Goal: Task Accomplishment & Management: Complete application form

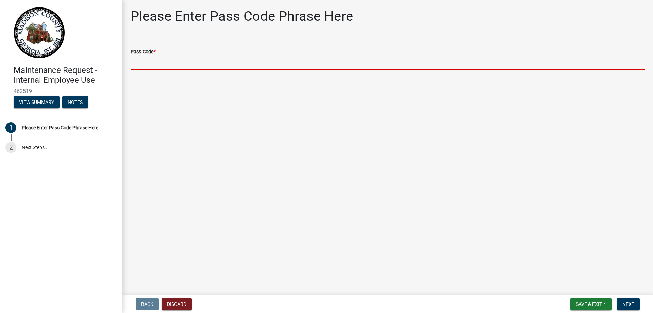
click at [150, 64] on input "Pass Code *" at bounding box center [388, 63] width 514 height 14
type input "bgmr2025"
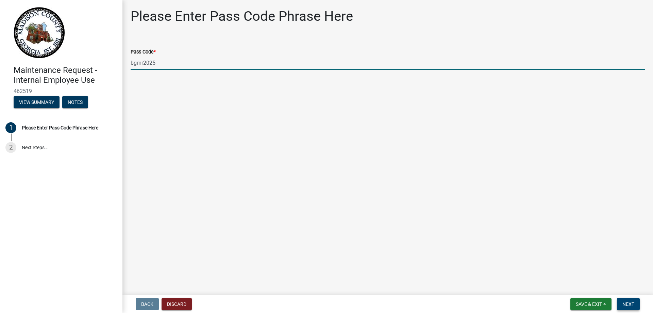
click at [635, 304] on button "Next" at bounding box center [628, 304] width 23 height 12
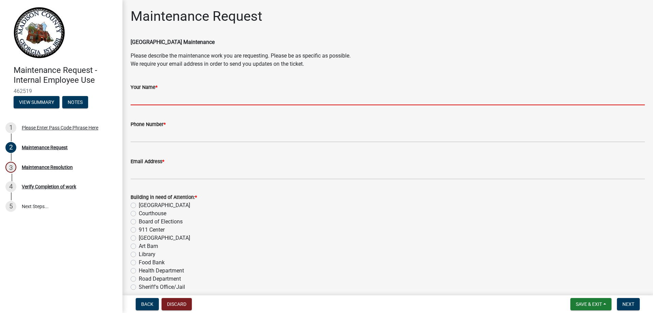
click at [144, 93] on input "Your Name *" at bounding box center [388, 98] width 514 height 14
type input "[PERSON_NAME]"
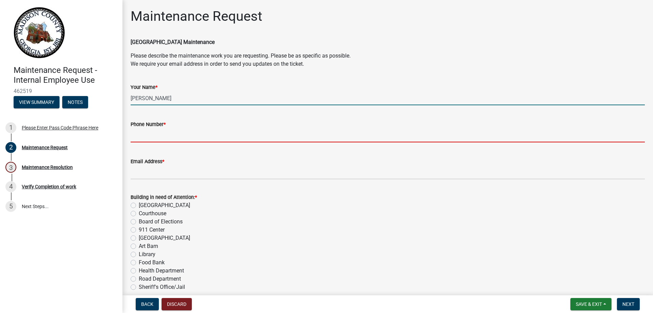
type input "7067956302"
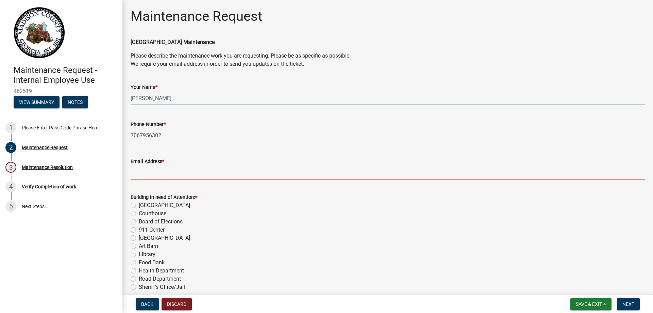
type input "[EMAIL_ADDRESS][DOMAIN_NAME]"
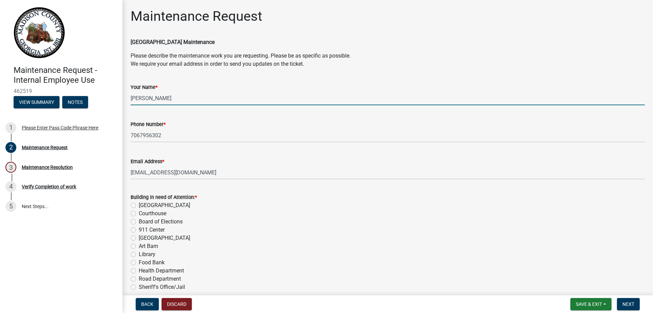
click at [136, 205] on div "[GEOGRAPHIC_DATA]" at bounding box center [388, 205] width 514 height 8
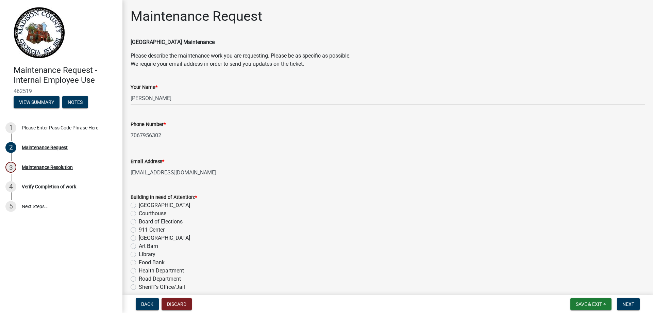
click at [132, 202] on div "[GEOGRAPHIC_DATA]" at bounding box center [388, 205] width 514 height 8
click at [139, 205] on label "[GEOGRAPHIC_DATA]" at bounding box center [164, 205] width 51 height 8
click at [139, 205] on input "[GEOGRAPHIC_DATA]" at bounding box center [141, 203] width 4 height 4
radio input "true"
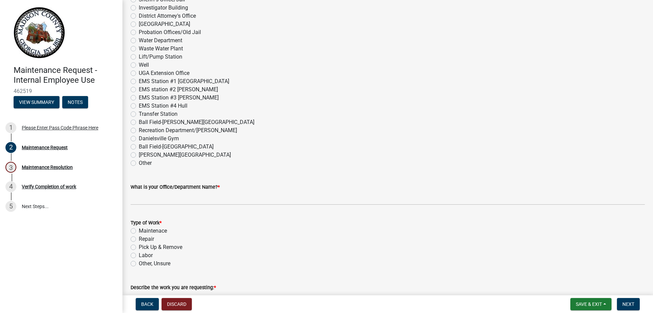
scroll to position [340, 0]
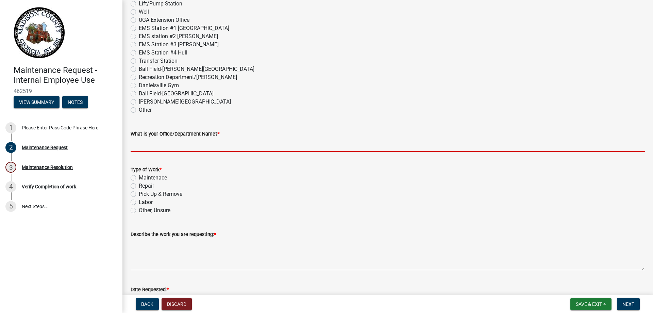
click at [177, 148] on input "What is your Office/Department Name? *" at bounding box center [388, 145] width 514 height 14
type input "County Clerk"
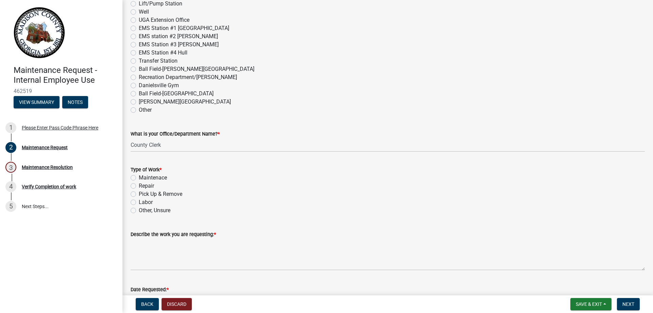
click at [139, 185] on label "Repair" at bounding box center [146, 186] width 15 height 8
click at [139, 185] on input "Repair" at bounding box center [141, 184] width 4 height 4
radio input "true"
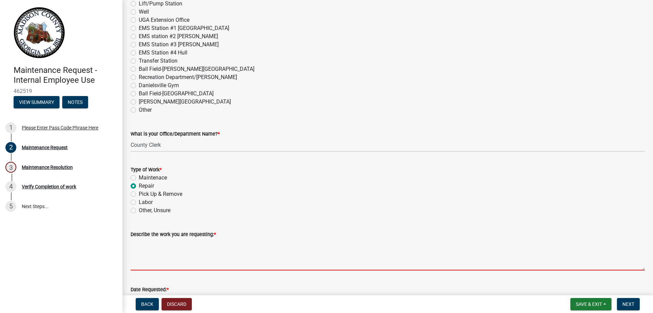
click at [150, 254] on textarea "Describe the work you are requesting: *" at bounding box center [388, 254] width 514 height 32
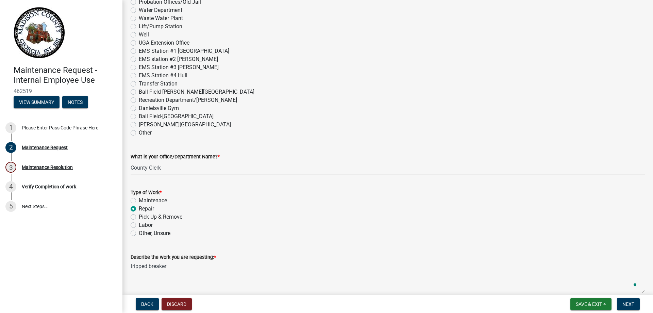
scroll to position [306, 0]
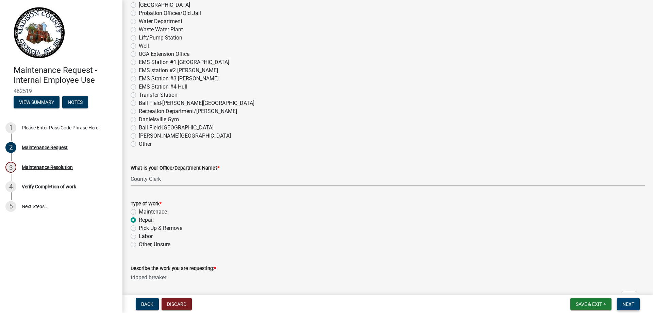
type textarea "tripped breaker"
click at [634, 303] on span "Next" at bounding box center [629, 303] width 12 height 5
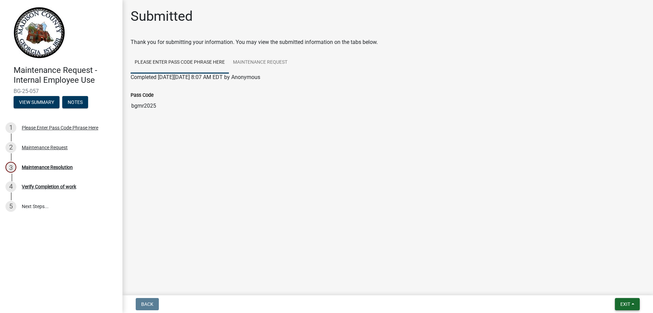
click at [624, 300] on button "Exit" at bounding box center [627, 304] width 25 height 12
click at [603, 271] on button "Save" at bounding box center [613, 270] width 54 height 16
click at [623, 304] on span "Exit" at bounding box center [626, 303] width 10 height 5
click at [612, 284] on button "Save & Exit" at bounding box center [613, 286] width 54 height 16
